Goal: Information Seeking & Learning: Understand process/instructions

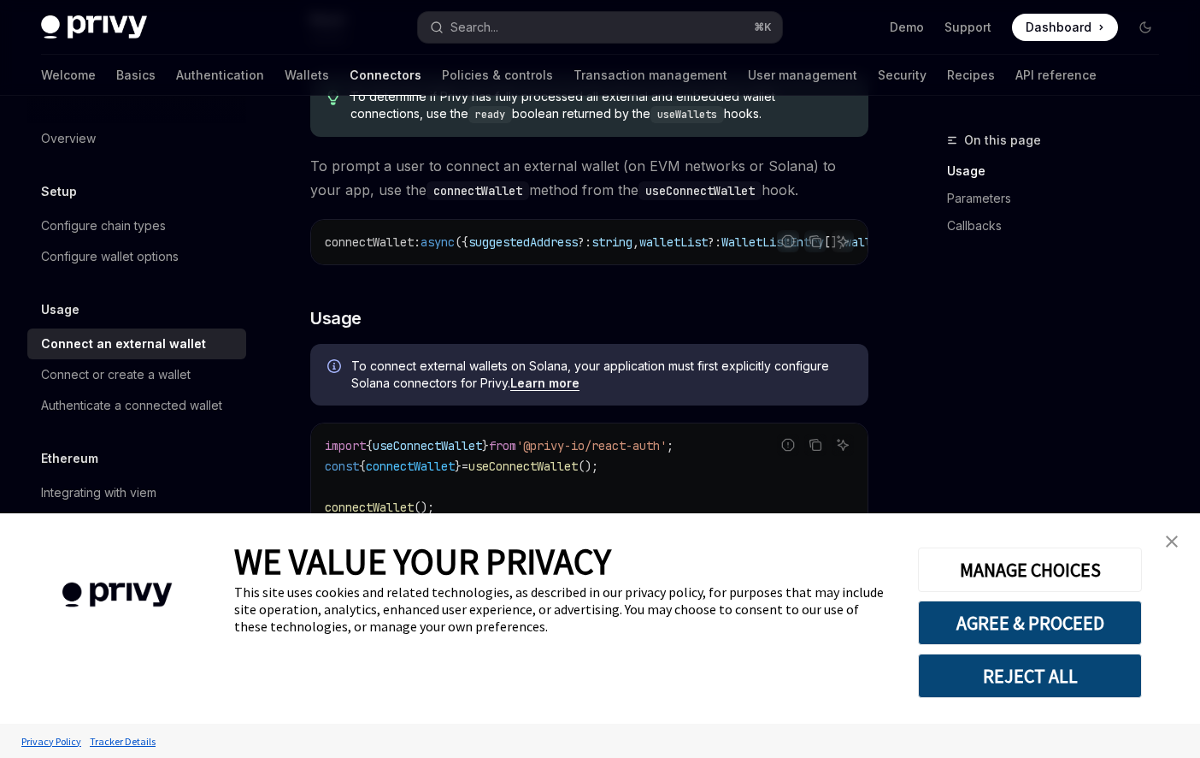
scroll to position [221, 0]
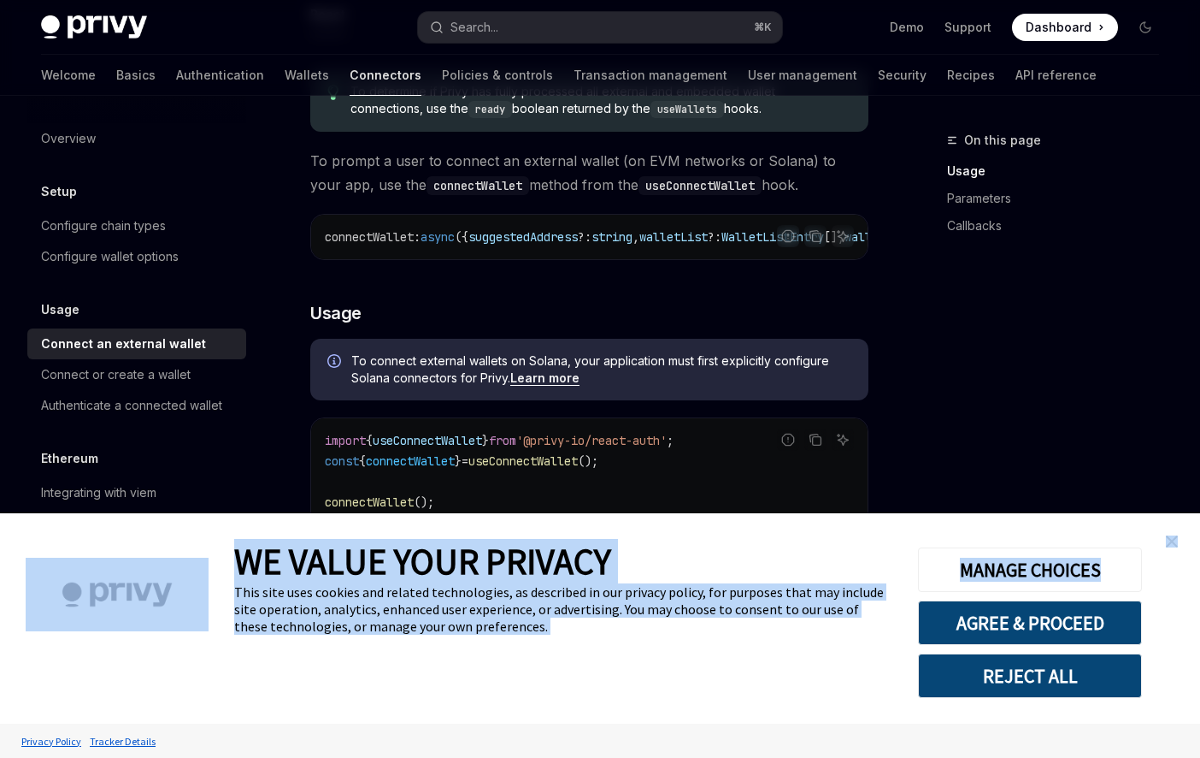
click at [1189, 539] on div "WE VALUE YOUR PRIVACY This site uses cookies and related technologies, as descr…" at bounding box center [600, 618] width 1200 height 210
click at [1176, 537] on img "close banner" at bounding box center [1172, 541] width 12 height 12
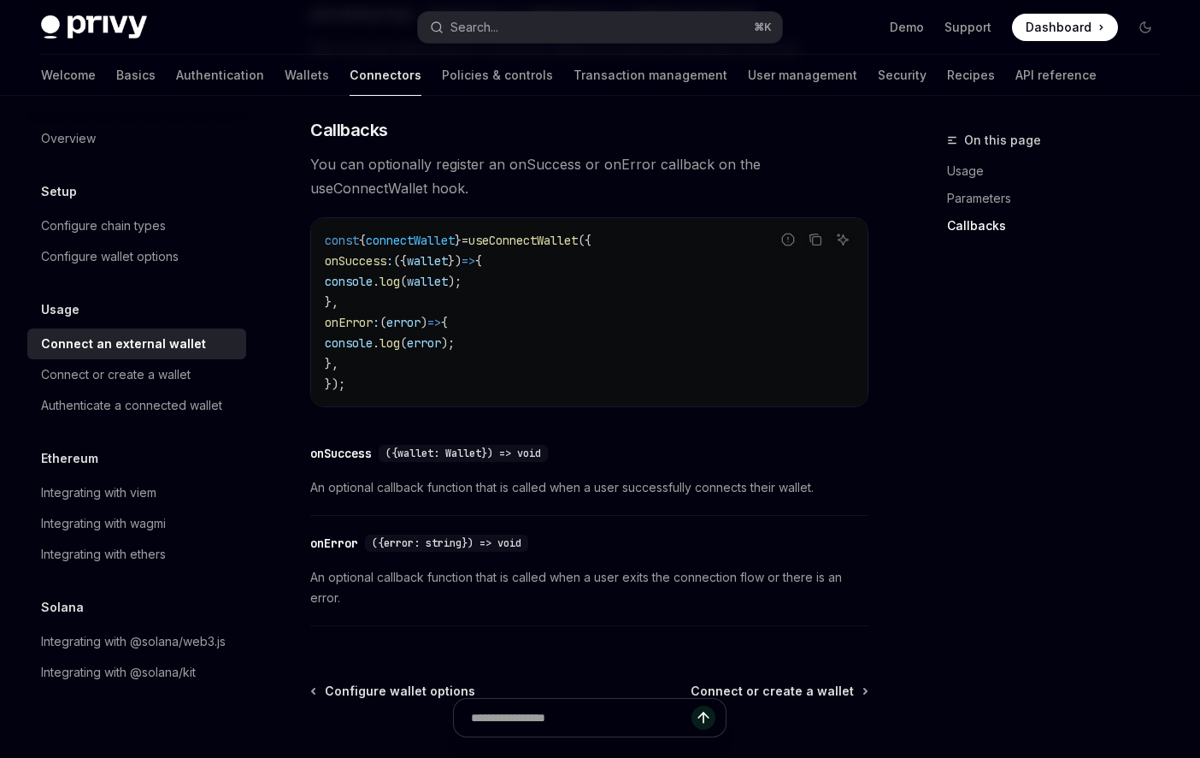
scroll to position [970, 0]
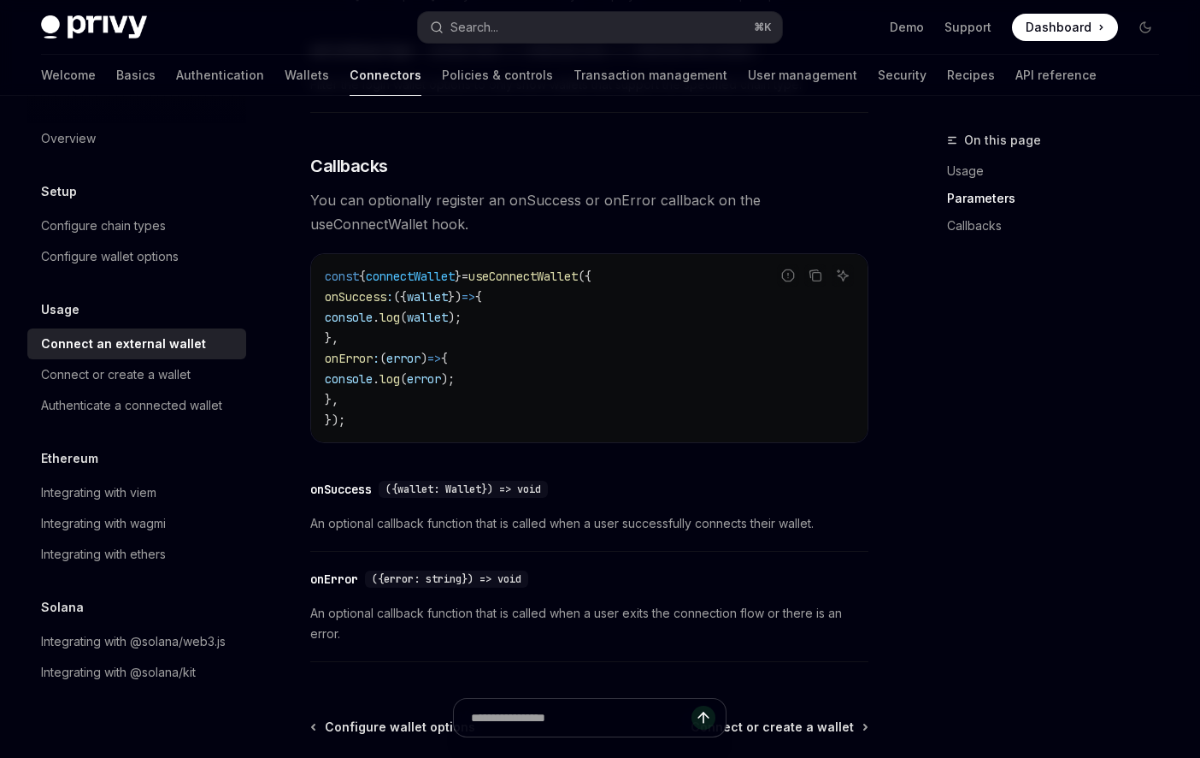
click at [560, 284] on span "useConnectWallet" at bounding box center [523, 275] width 109 height 15
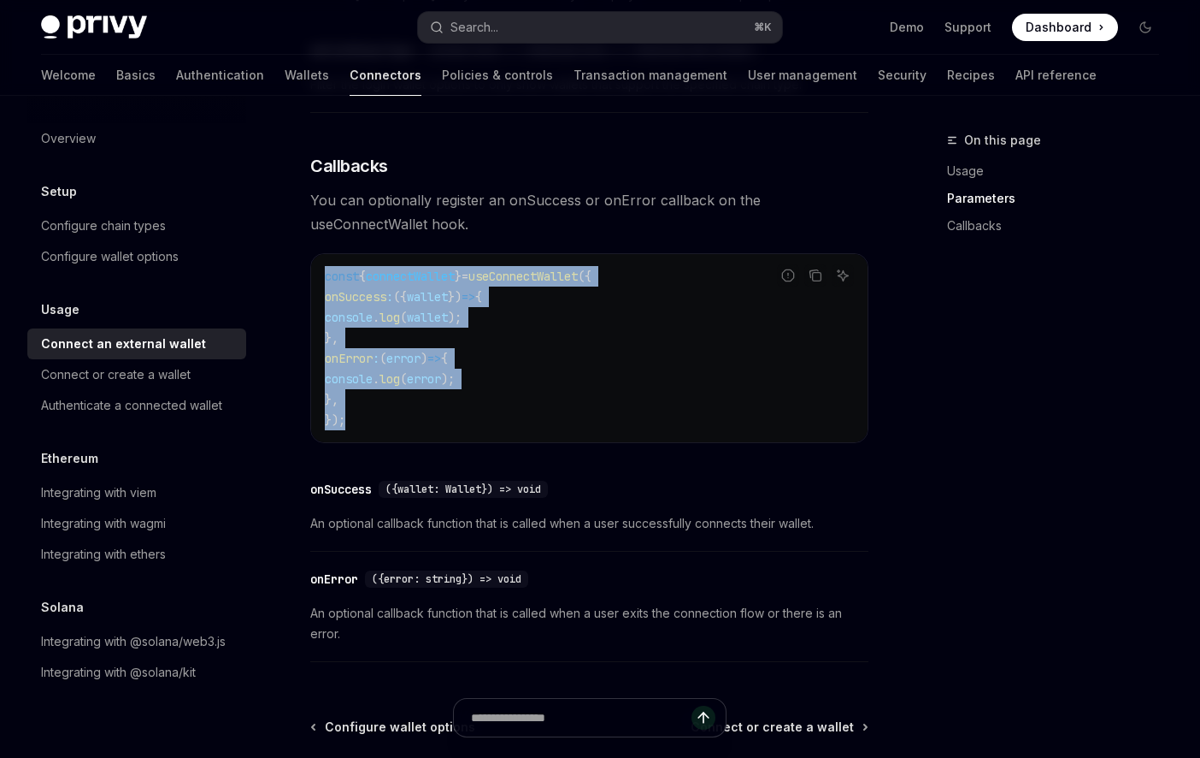
drag, startPoint x: 385, startPoint y: 421, endPoint x: 311, endPoint y: 279, distance: 159.9
click at [311, 279] on div "const { connectWallet } = useConnectWallet ({ onSuccess : ({ wallet }) => { con…" at bounding box center [589, 348] width 557 height 188
copy code "const { connectWallet } = useConnectWallet ({ onSuccess : ({ wallet }) => { con…"
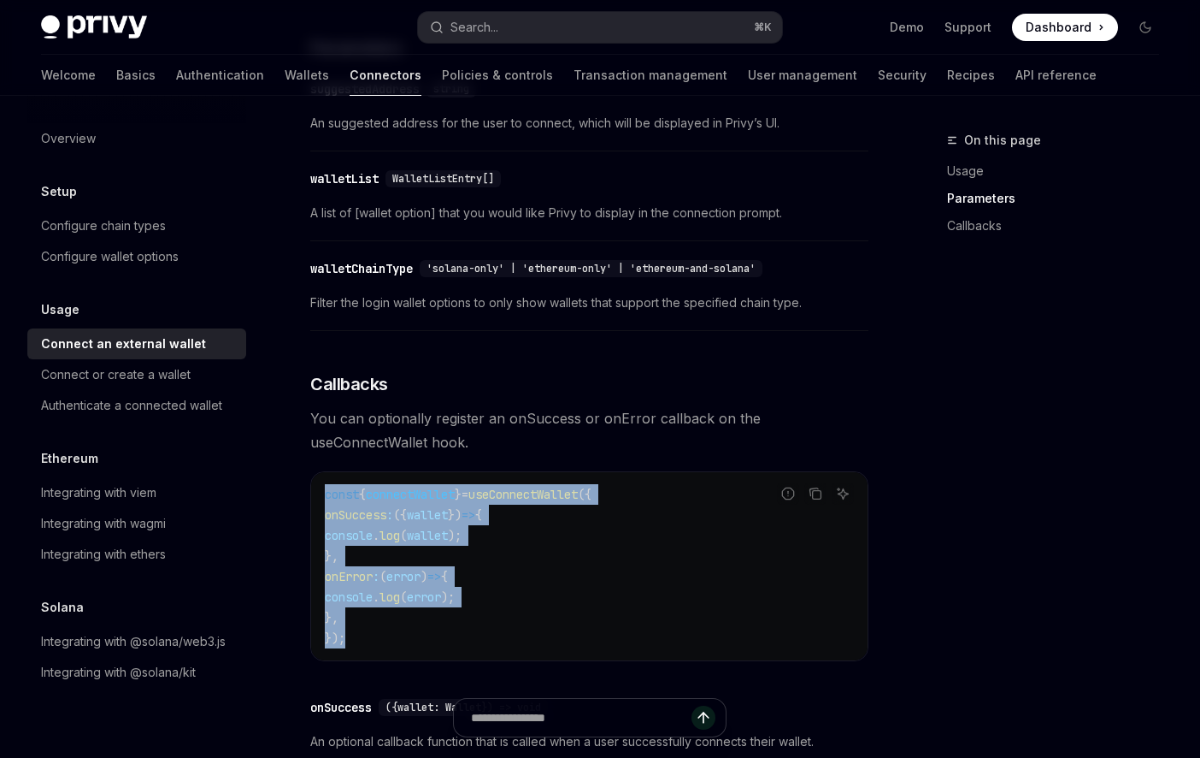
scroll to position [843, 0]
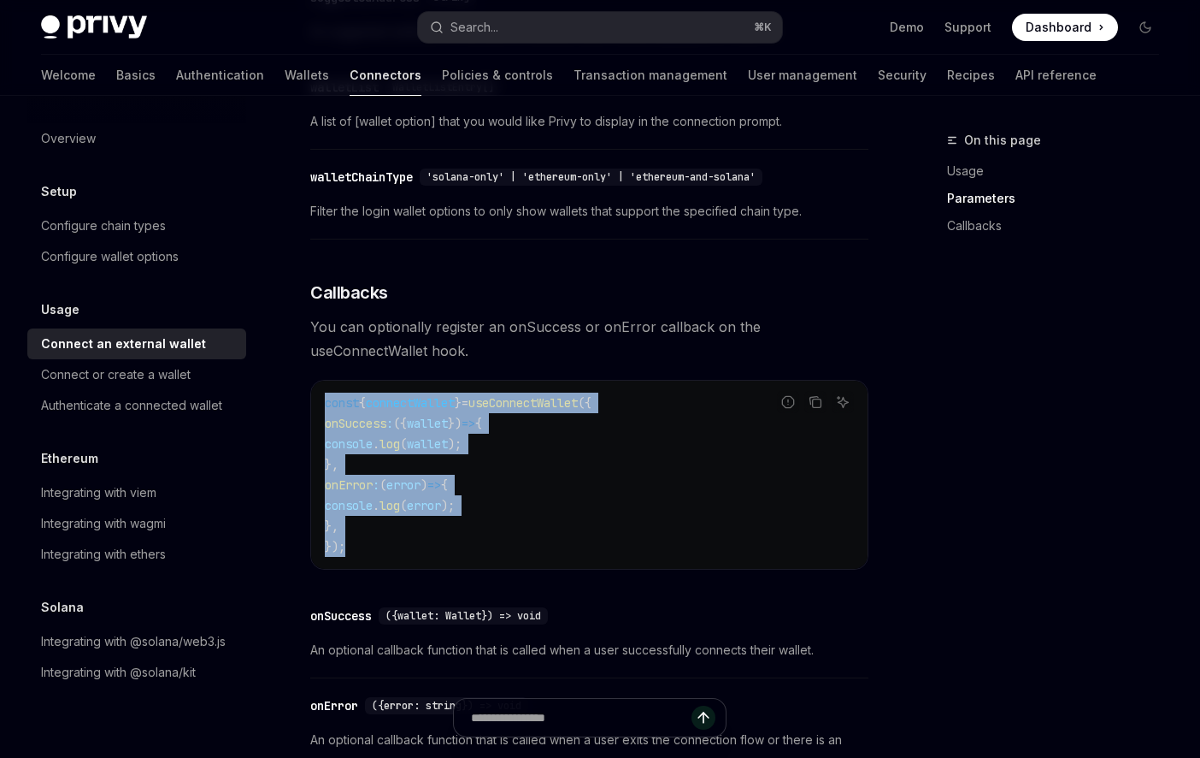
click at [536, 410] on span "useConnectWallet" at bounding box center [523, 402] width 109 height 15
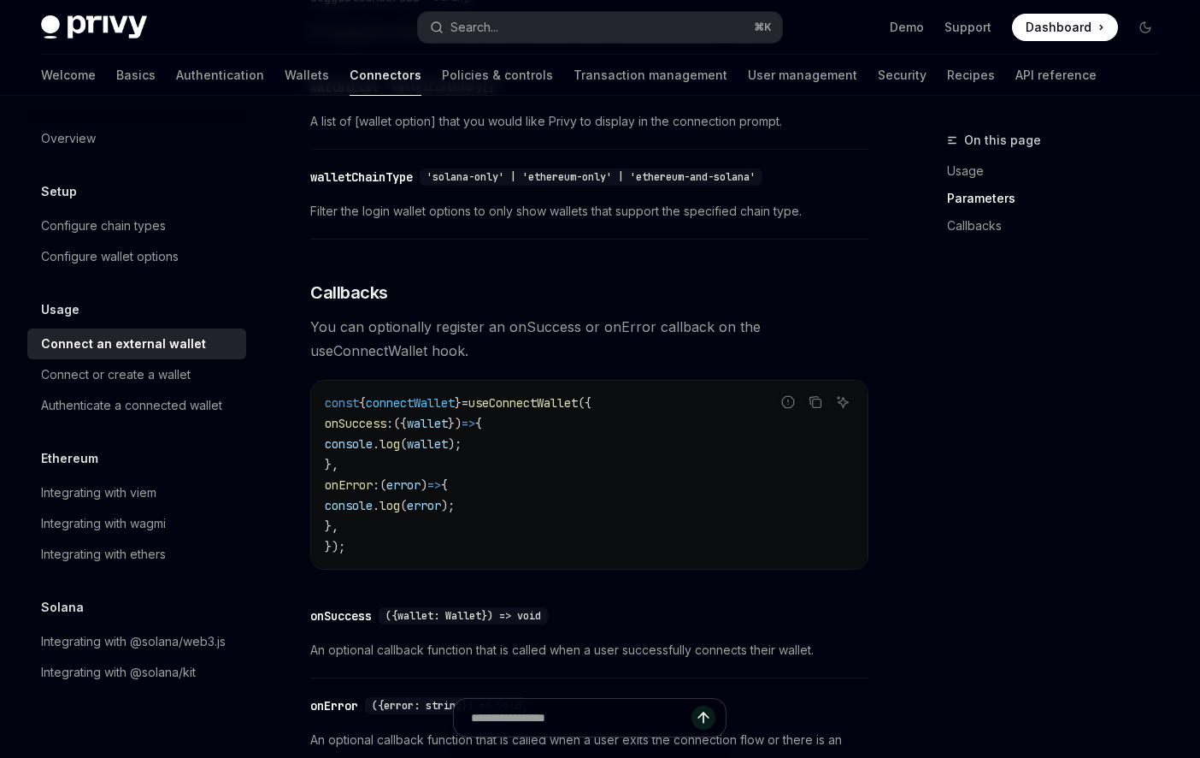
click at [536, 410] on span "useConnectWallet" at bounding box center [523, 402] width 109 height 15
click at [542, 417] on code "const { connectWallet } = useConnectWallet ({ onSuccess : ({ wallet }) => { con…" at bounding box center [589, 474] width 529 height 164
copy span "useConnectWallet"
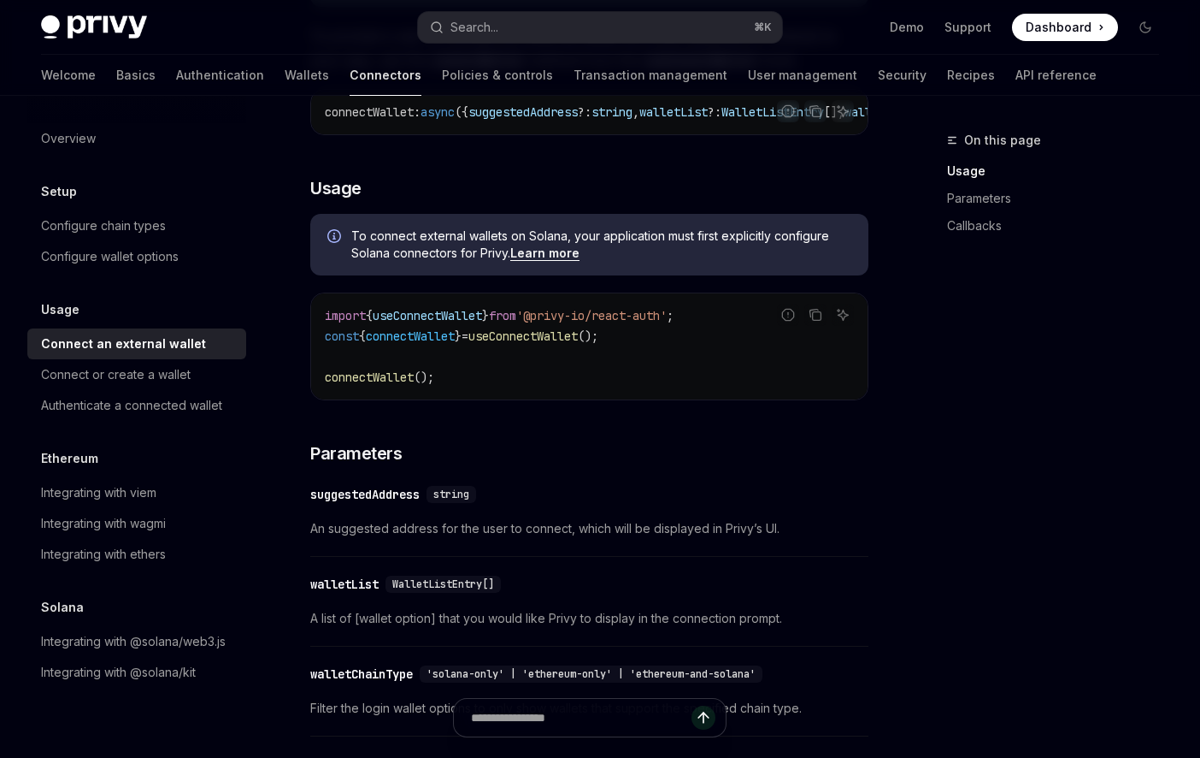
scroll to position [343, 0]
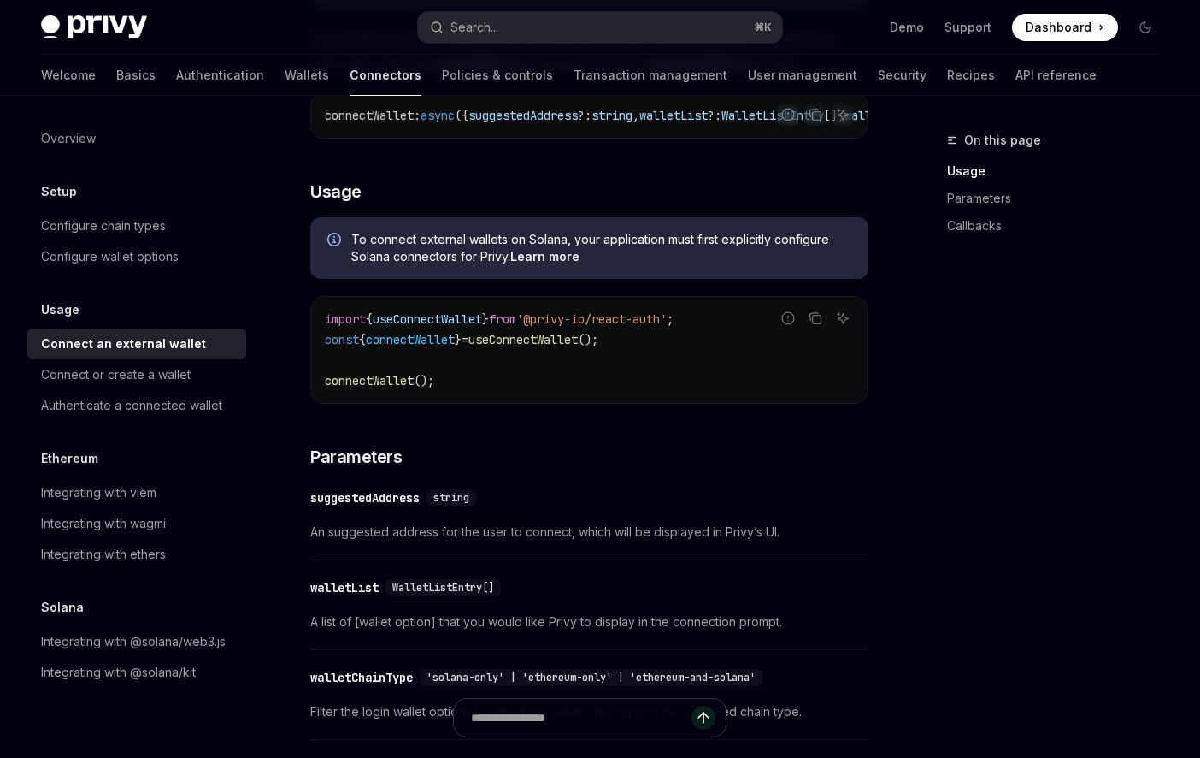
click at [431, 347] on span "connectWallet" at bounding box center [410, 339] width 89 height 15
copy span "connectWallet"
click at [156, 492] on div "Integrating with viem" at bounding box center [98, 492] width 115 height 21
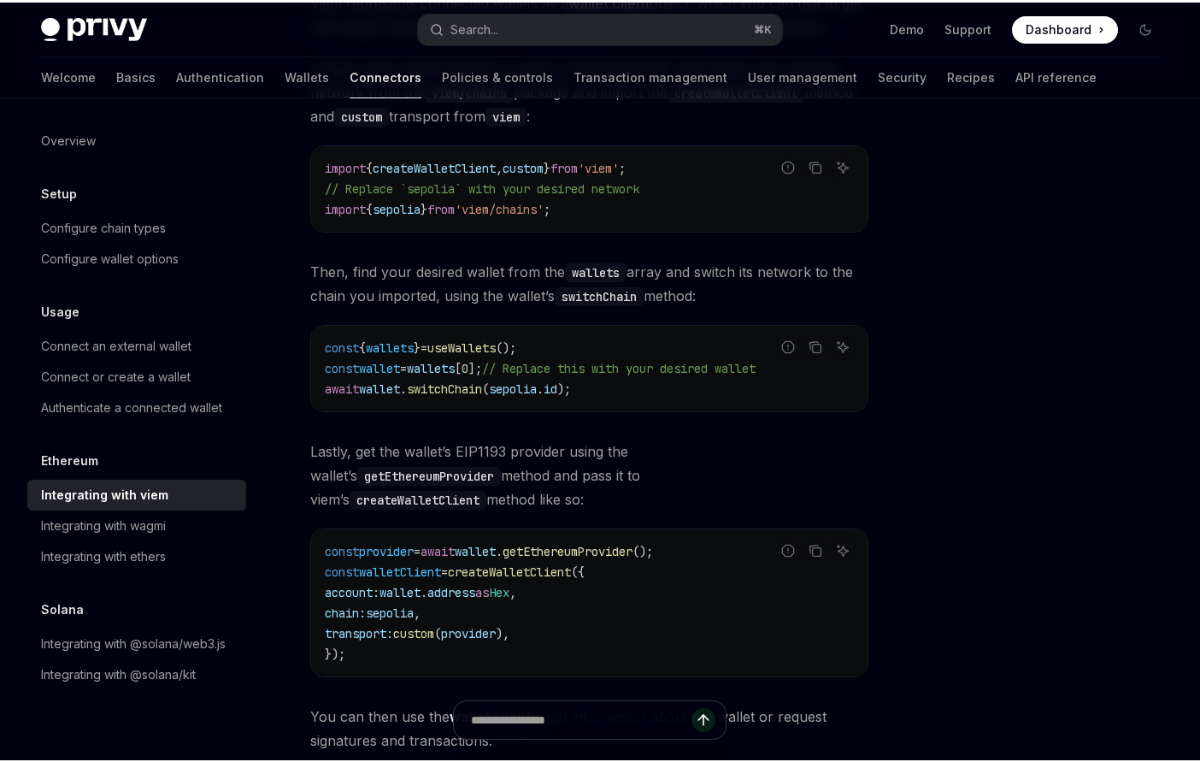
scroll to position [414, 0]
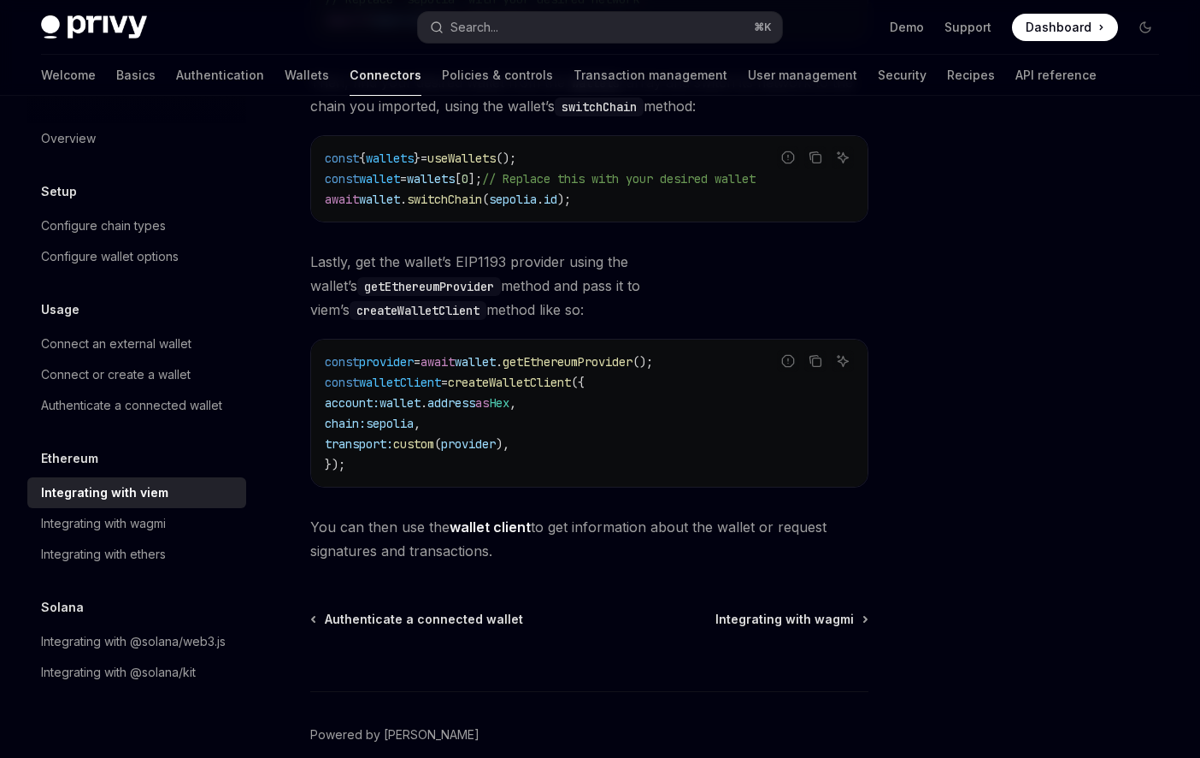
type textarea "*"
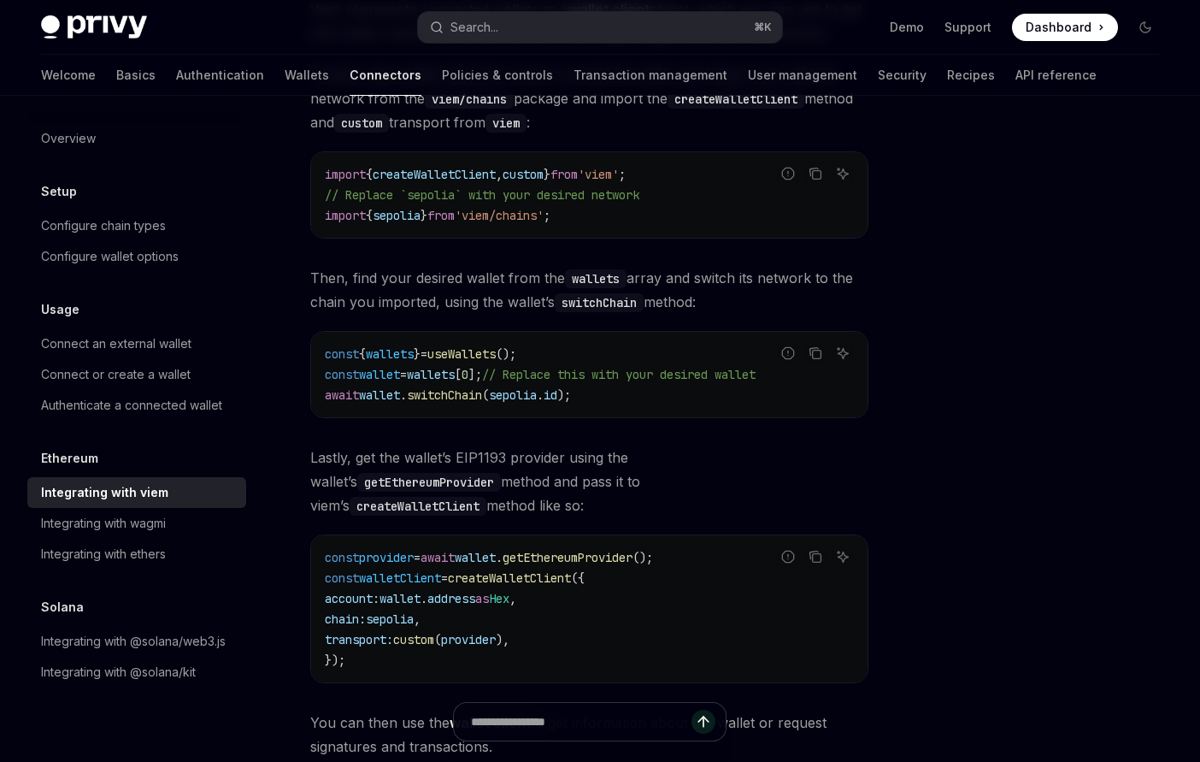
scroll to position [0, 0]
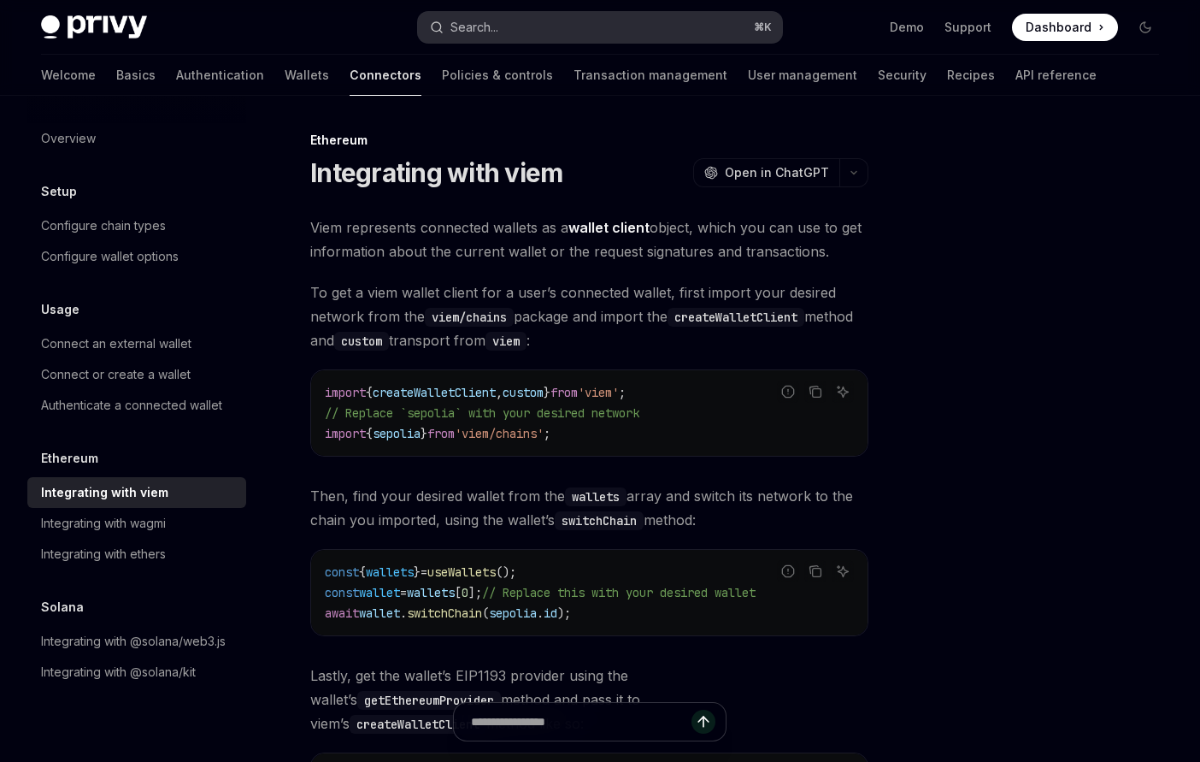
click at [719, 29] on button "Search... ⌘ K" at bounding box center [599, 27] width 363 height 31
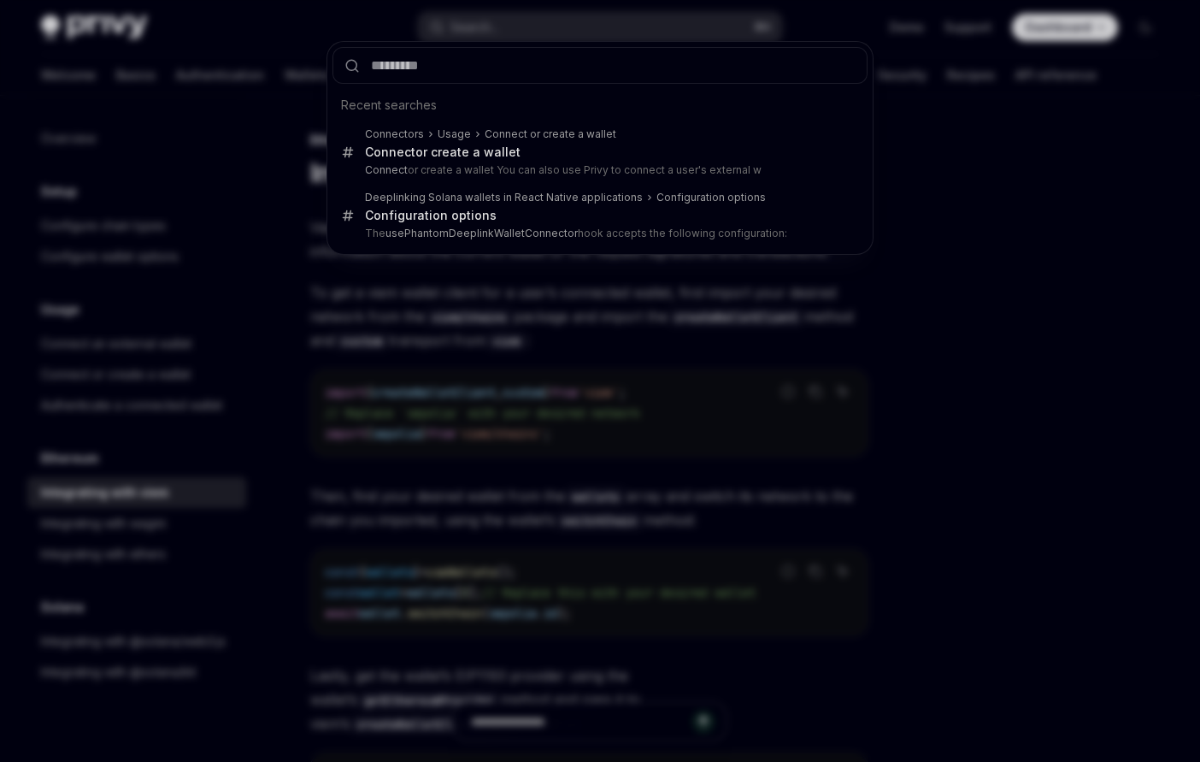
type input "**********"
type textarea "*"
click at [994, 200] on div "Recent searches Connectors Usage Connect or create a wallet Connect or create a…" at bounding box center [600, 381] width 1200 height 762
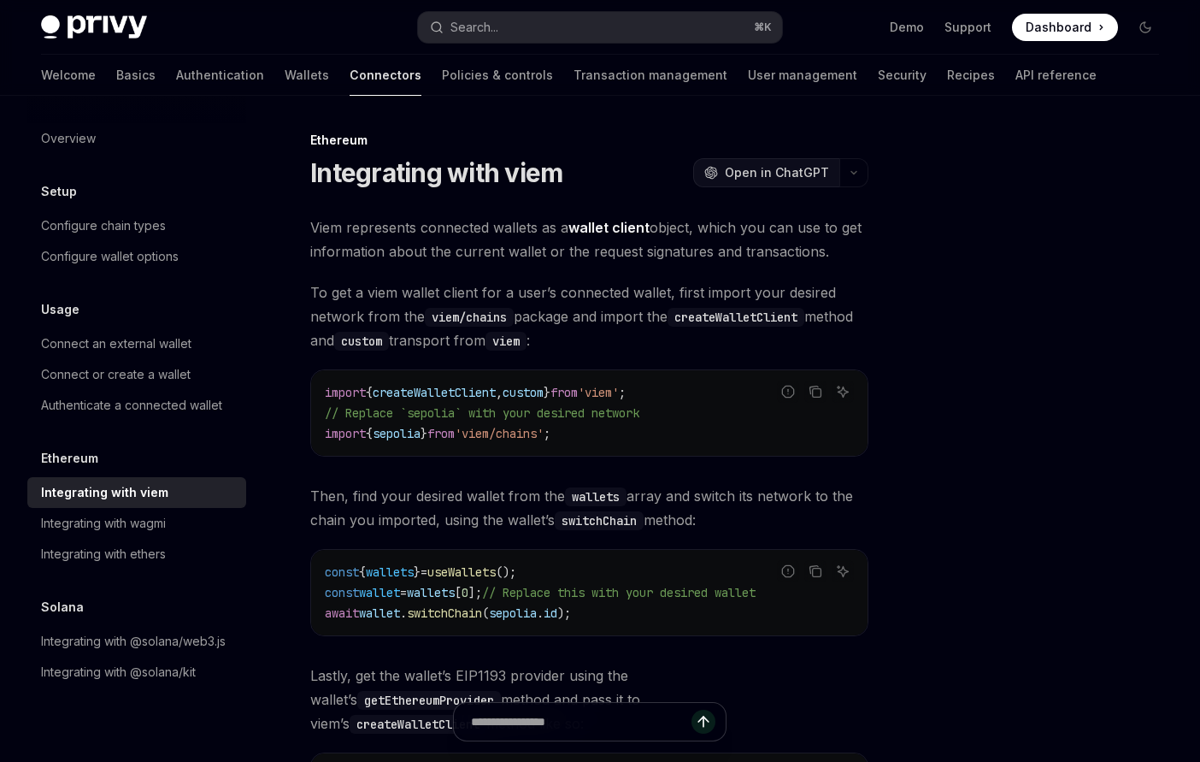
click at [769, 168] on span "Open in ChatGPT" at bounding box center [777, 172] width 104 height 17
click at [285, 78] on link "Wallets" at bounding box center [307, 75] width 44 height 41
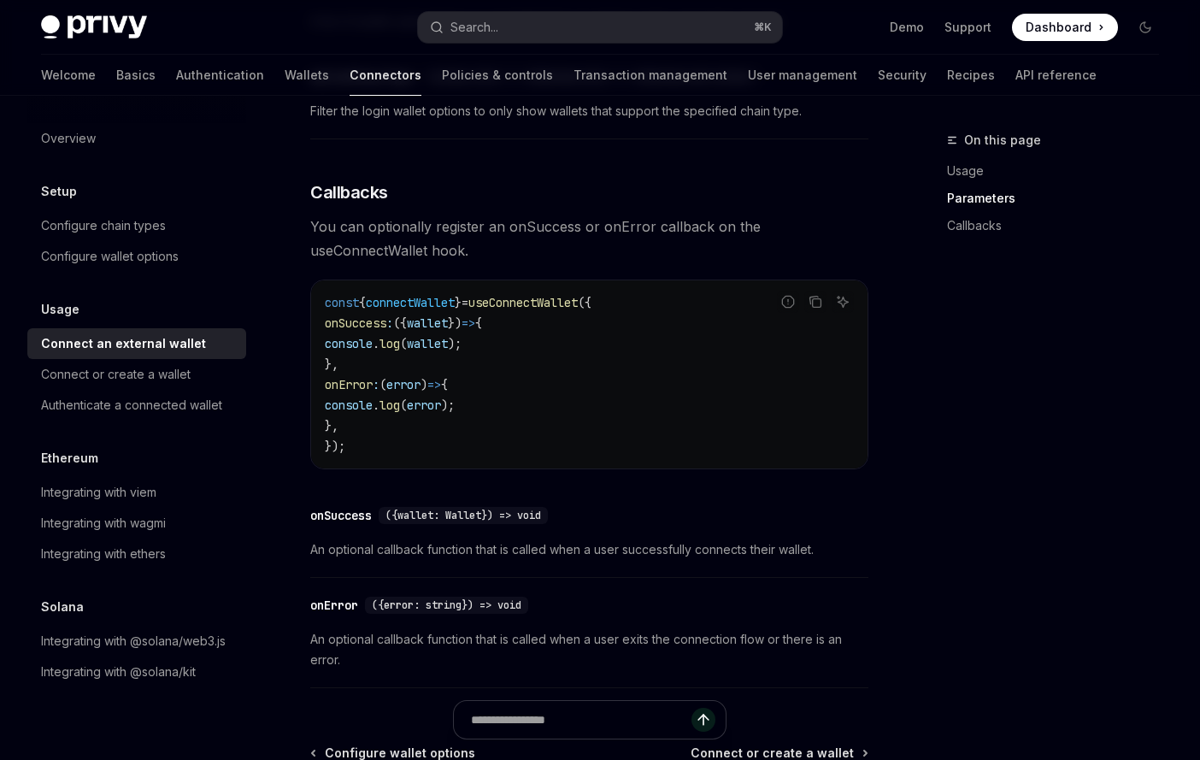
scroll to position [942, 0]
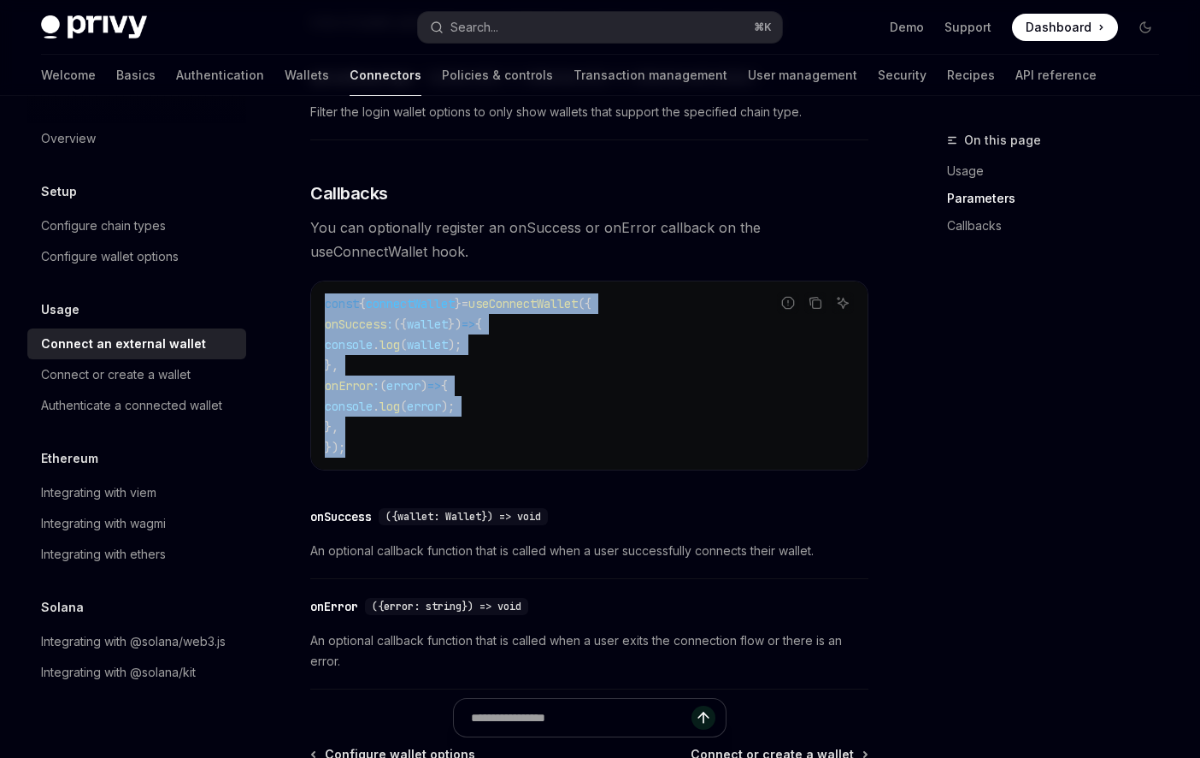
drag, startPoint x: 381, startPoint y: 454, endPoint x: 312, endPoint y: 302, distance: 167.2
click at [312, 302] on div "const { connectWallet } = useConnectWallet ({ onSuccess : ({ wallet }) => { con…" at bounding box center [589, 375] width 557 height 188
copy code "const { connectWallet } = useConnectWallet ({ onSuccess : ({ wallet }) => { con…"
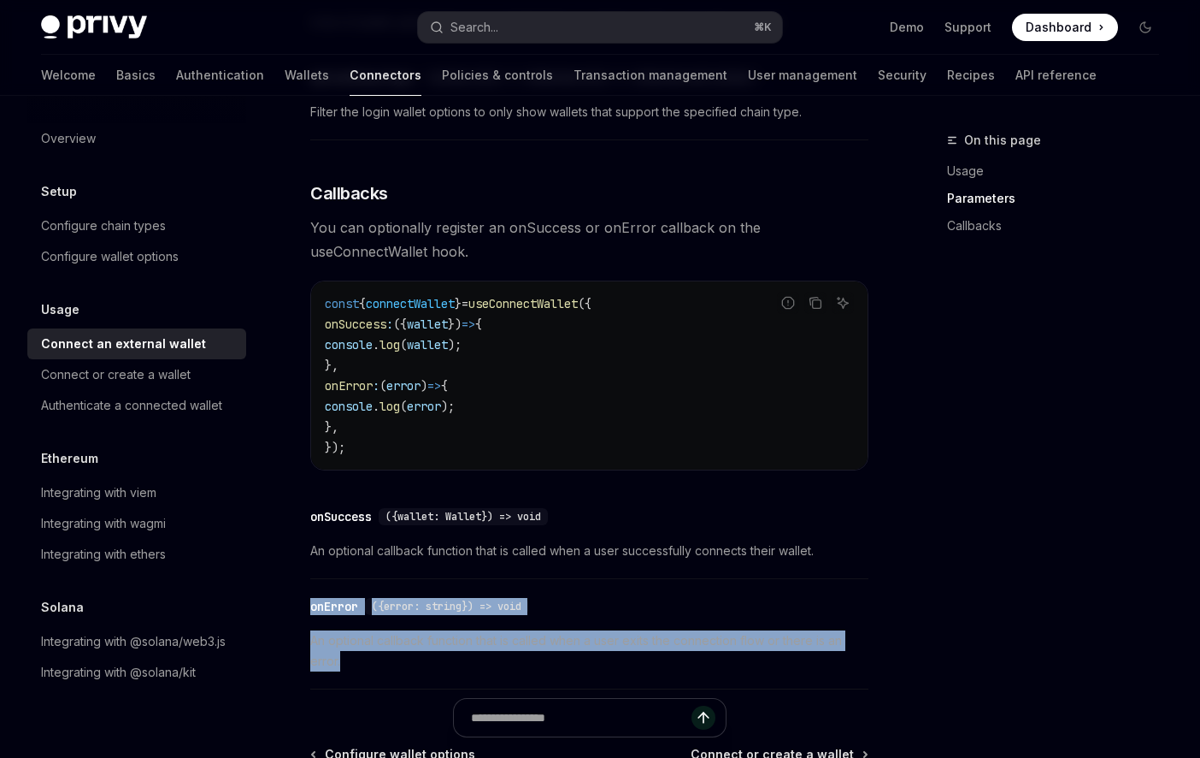
drag, startPoint x: 380, startPoint y: 664, endPoint x: 308, endPoint y: 605, distance: 93.6
click at [308, 605] on div "Usage Connect an external wallet OpenAI Open in ChatGPT OpenAI Open in ChatGPT …" at bounding box center [429, 81] width 886 height 1786
copy div "onError ({error: string}) => void An optional callback function that is called …"
type textarea "*"
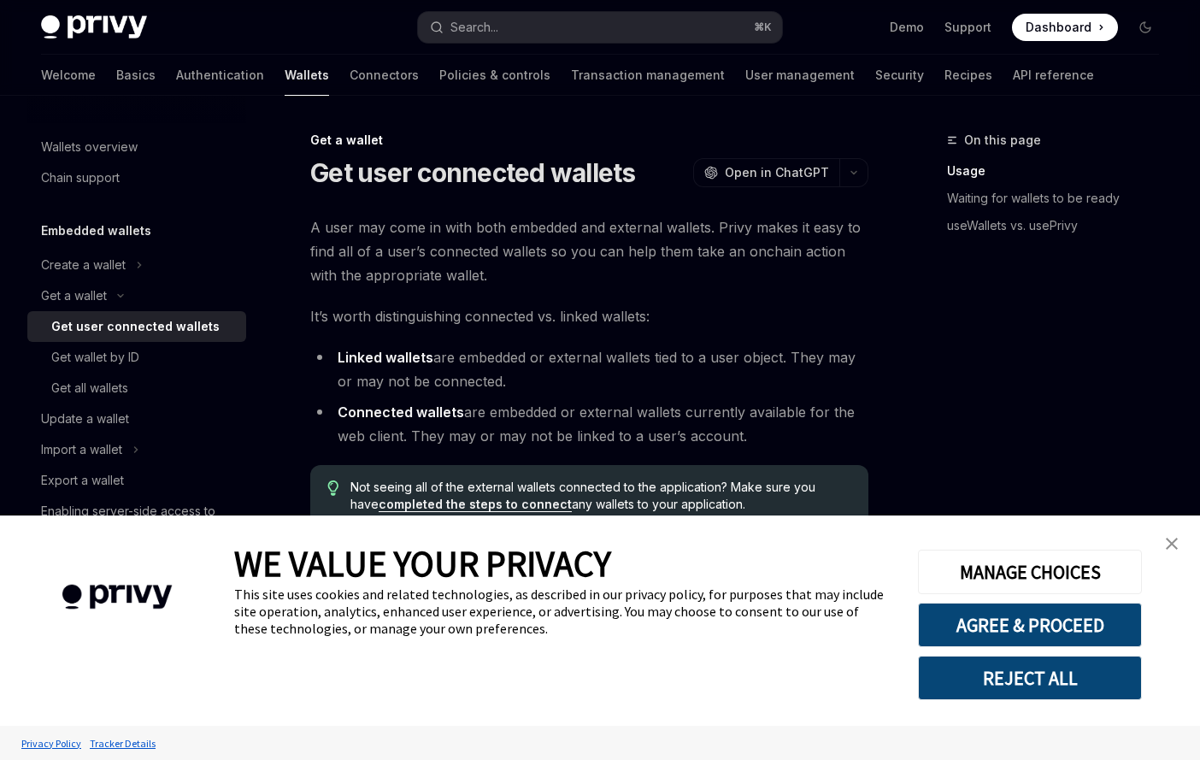
click at [805, 173] on span "Open in ChatGPT" at bounding box center [777, 172] width 104 height 17
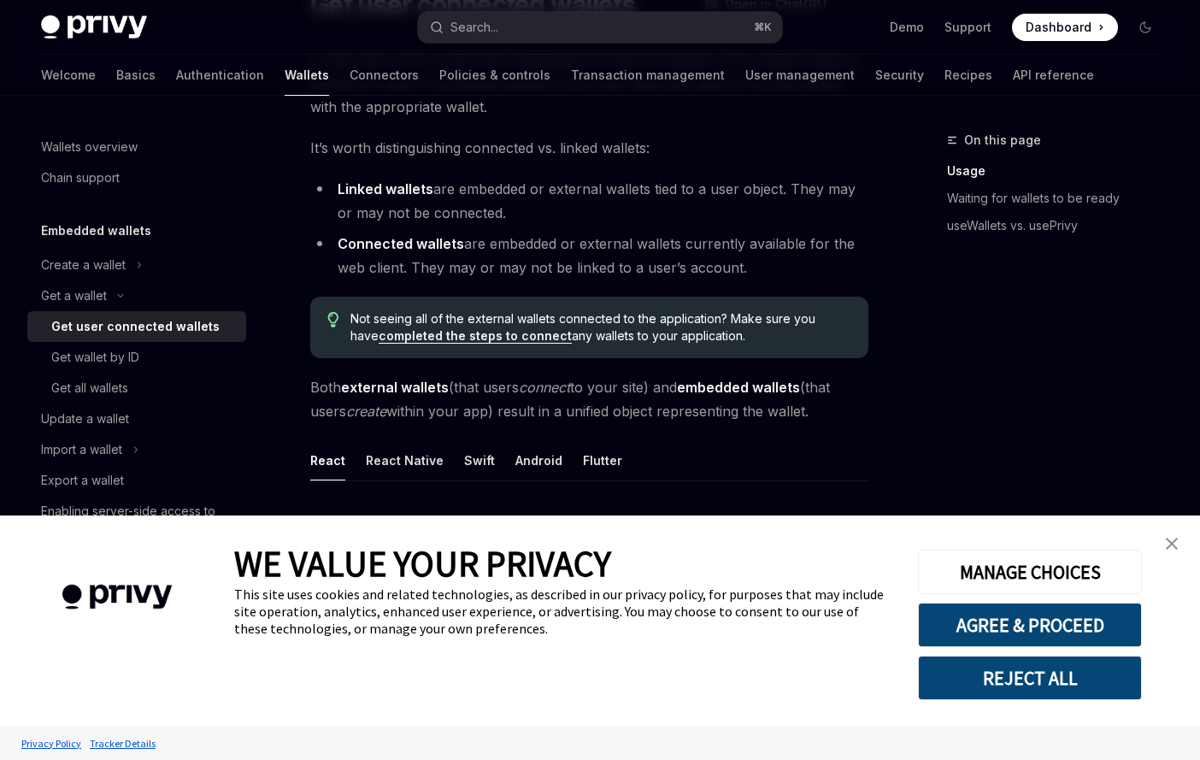
scroll to position [196, 0]
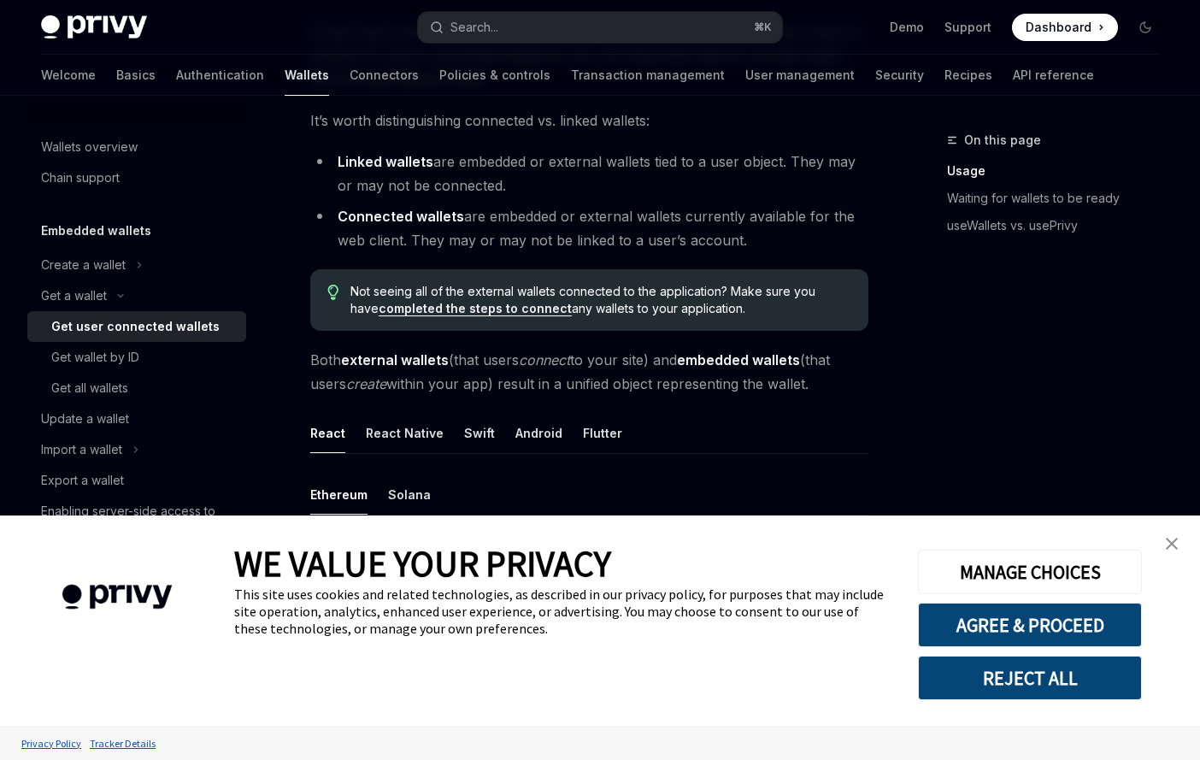
click at [1176, 535] on link "close banner" at bounding box center [1172, 544] width 34 height 34
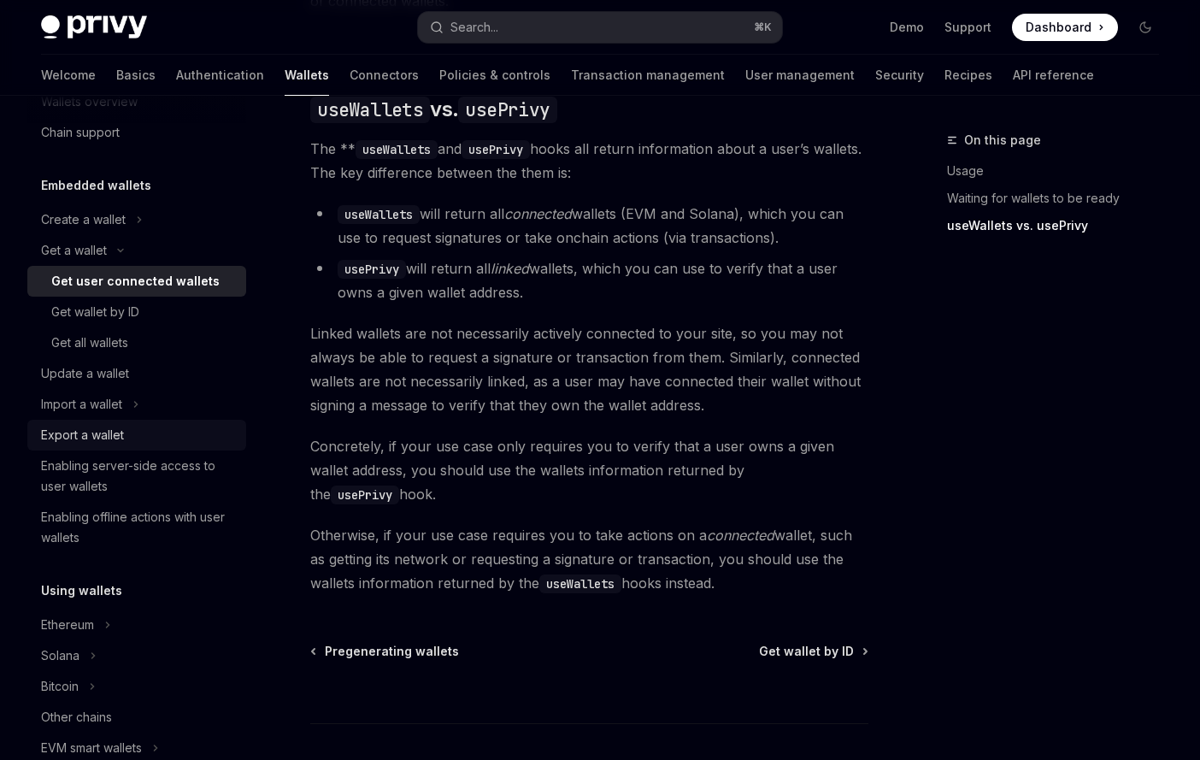
scroll to position [48, 0]
click at [127, 437] on div "Export a wallet" at bounding box center [138, 432] width 195 height 21
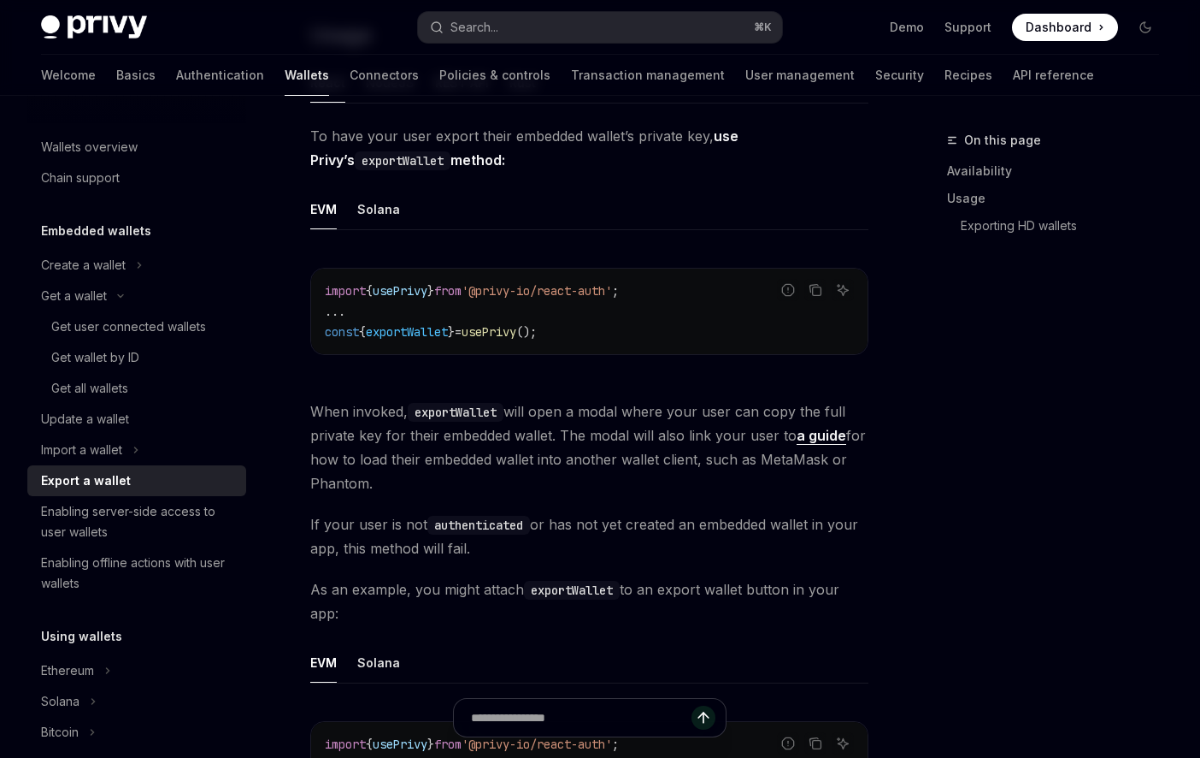
type textarea "*"
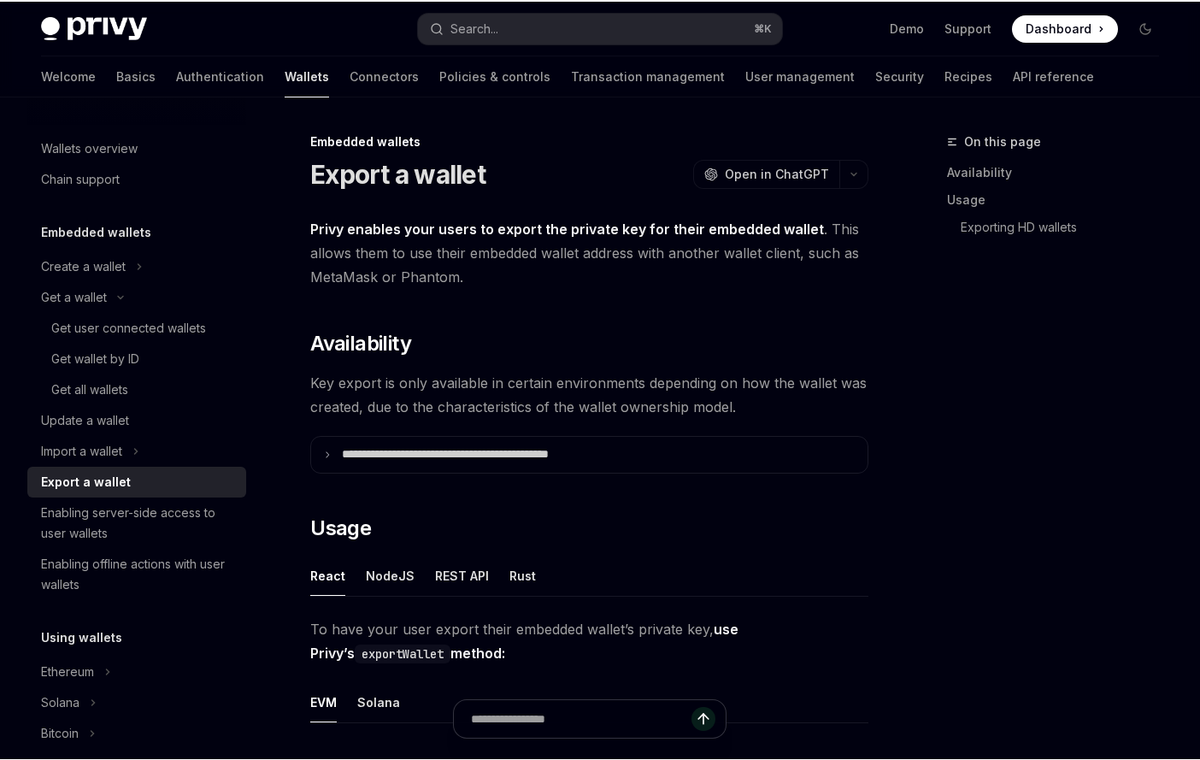
scroll to position [492, 0]
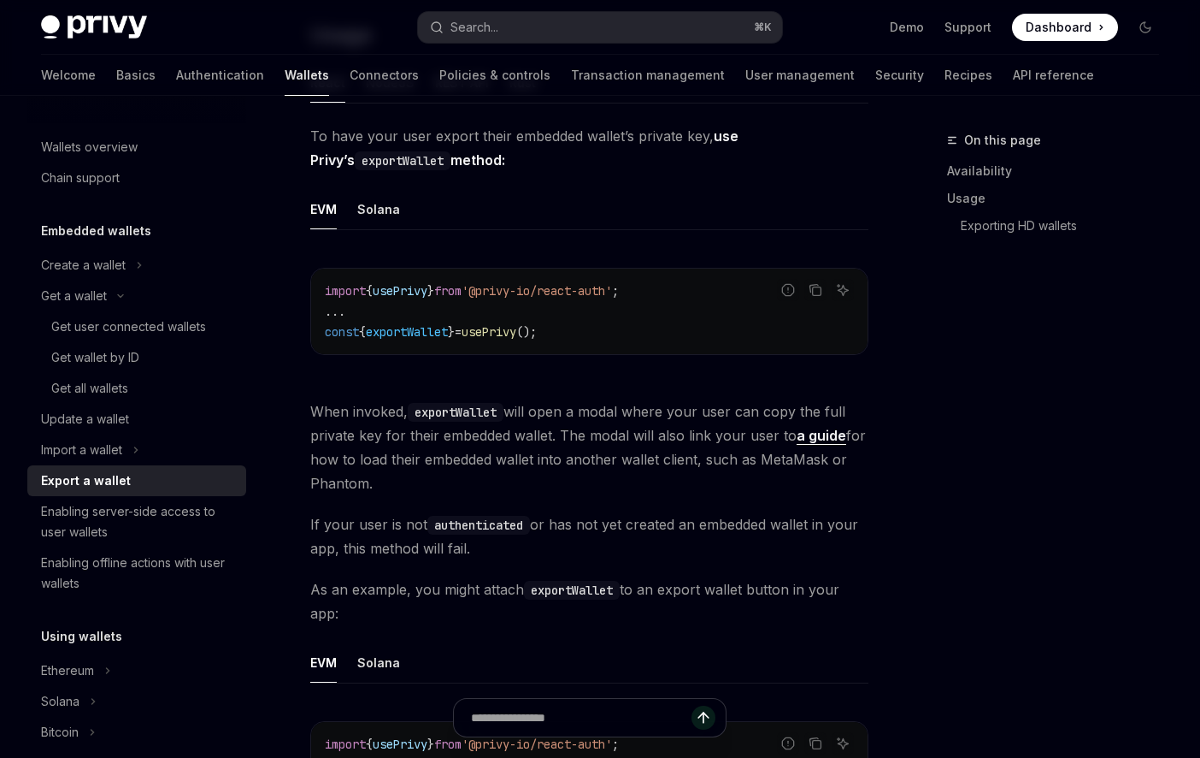
type textarea "*"
